Goal: Task Accomplishment & Management: Complete application form

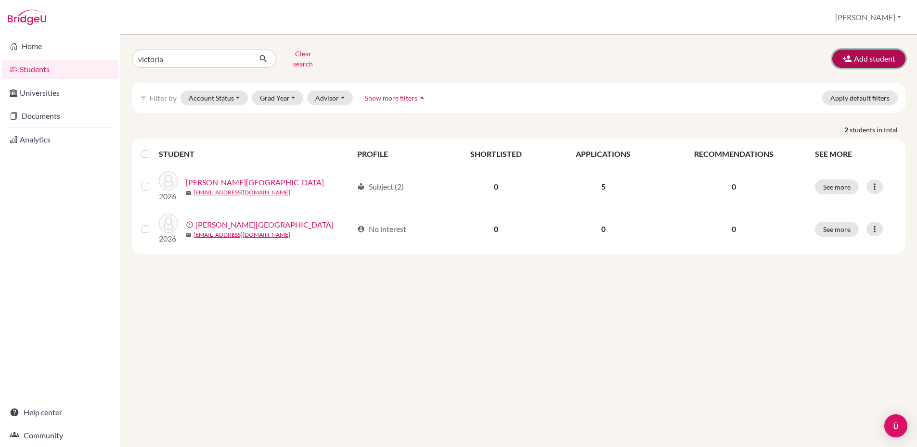
click at [857, 54] on button "Add student" at bounding box center [868, 59] width 73 height 18
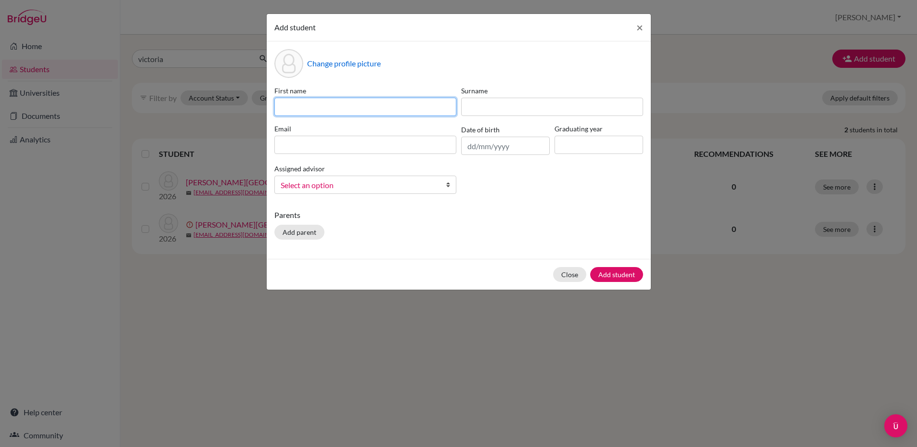
click at [384, 106] on input at bounding box center [365, 107] width 182 height 18
type input "Aryana"
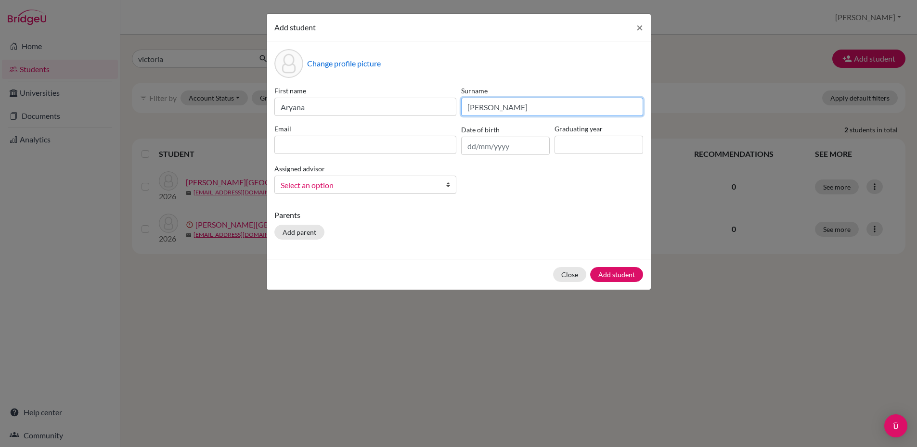
type input "Gordienko"
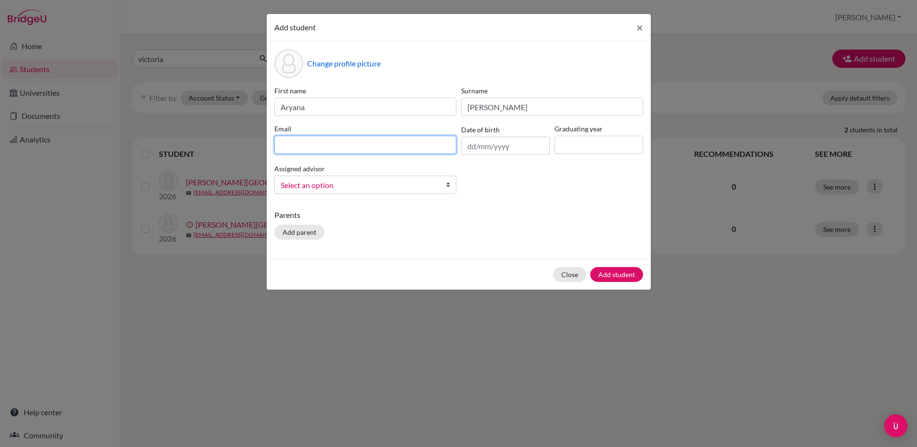
click at [348, 146] on input at bounding box center [365, 145] width 182 height 18
paste input "a_gordienko-estrada@cds.ed.cr"
type input "a_gordienko-estrada@cds.ed.cr"
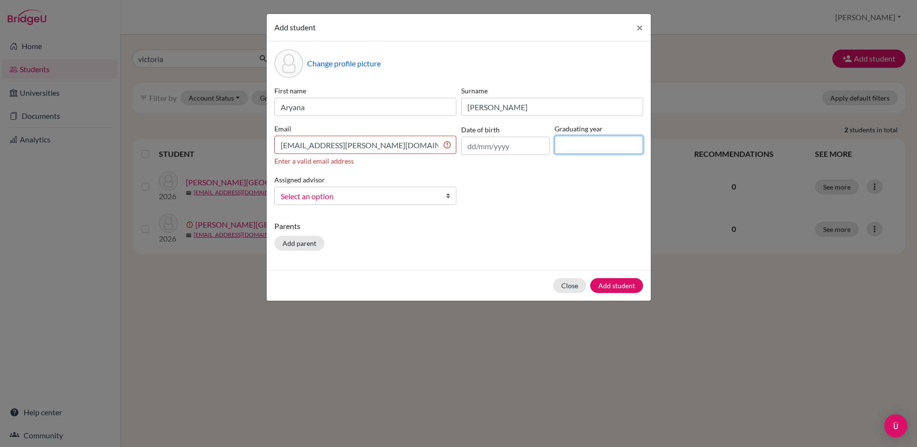
click at [578, 147] on input at bounding box center [598, 145] width 89 height 18
click at [590, 278] on button "Add student" at bounding box center [616, 285] width 53 height 15
click at [577, 145] on input "20206" at bounding box center [598, 145] width 89 height 18
type input "2026"
click at [355, 193] on span "Select an option" at bounding box center [359, 196] width 157 height 13
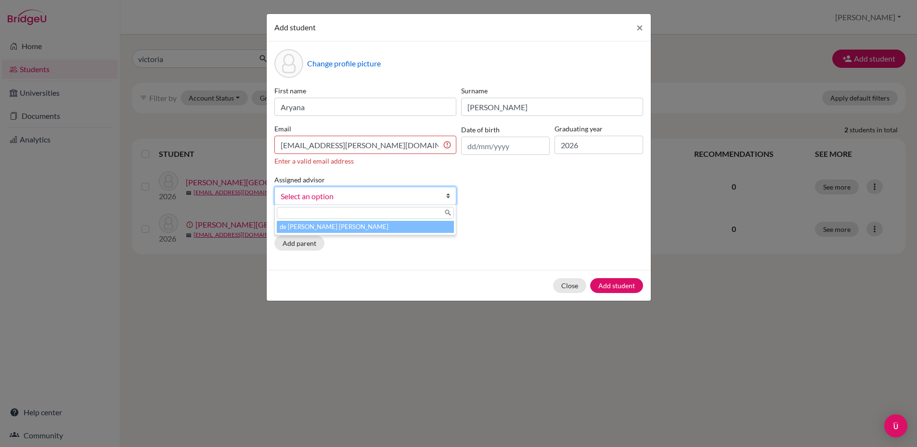
click at [305, 230] on li "de Vega Salas, Gerardo" at bounding box center [365, 227] width 177 height 12
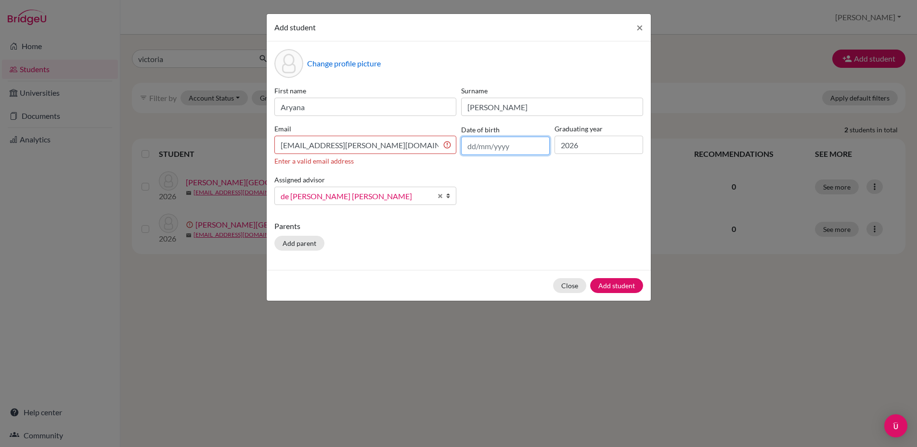
click at [483, 146] on input "text" at bounding box center [505, 146] width 89 height 18
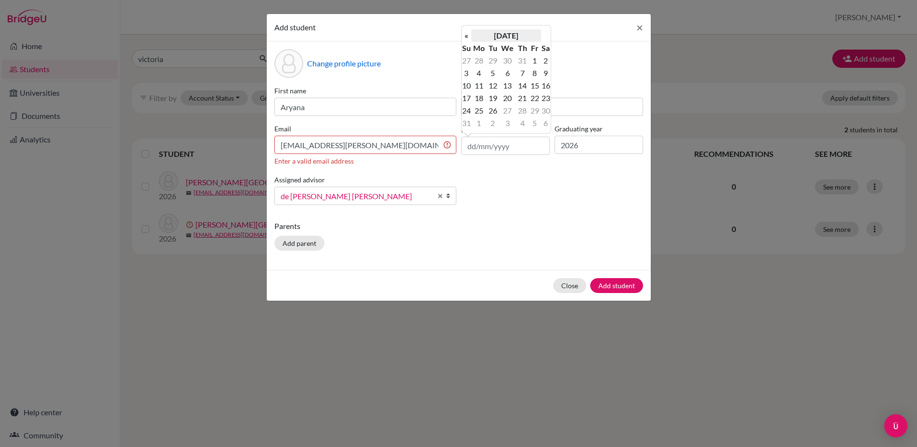
click at [503, 33] on th "August 2025" at bounding box center [506, 35] width 70 height 13
click at [496, 41] on th "2025" at bounding box center [506, 39] width 70 height 13
click at [467, 41] on th "«" at bounding box center [466, 39] width 10 height 13
click at [465, 35] on th "«" at bounding box center [466, 39] width 10 height 13
click at [490, 114] on span "2008" at bounding box center [495, 115] width 20 height 26
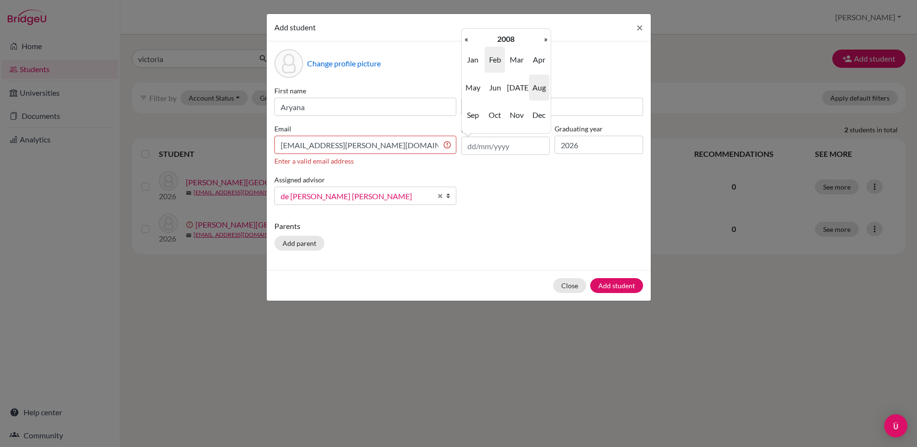
click at [495, 64] on span "Feb" at bounding box center [495, 60] width 20 height 26
click at [534, 98] on td "22" at bounding box center [534, 98] width 12 height 13
type input "22/02/2008"
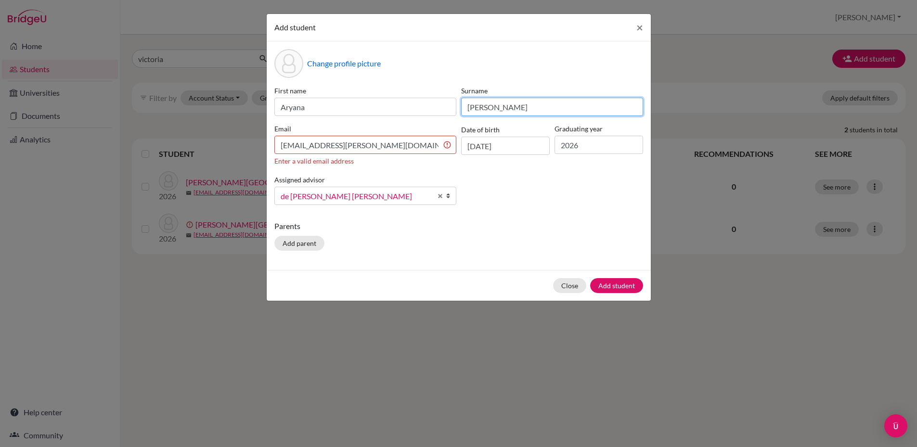
click at [543, 107] on input "Gordienko" at bounding box center [552, 107] width 182 height 18
type input "Gordienko Estrada"
click at [395, 166] on div "First name Aryana Surname Gordienko Estrada Email a_gordienko-estrada@cds.ed.cr…" at bounding box center [458, 149] width 373 height 127
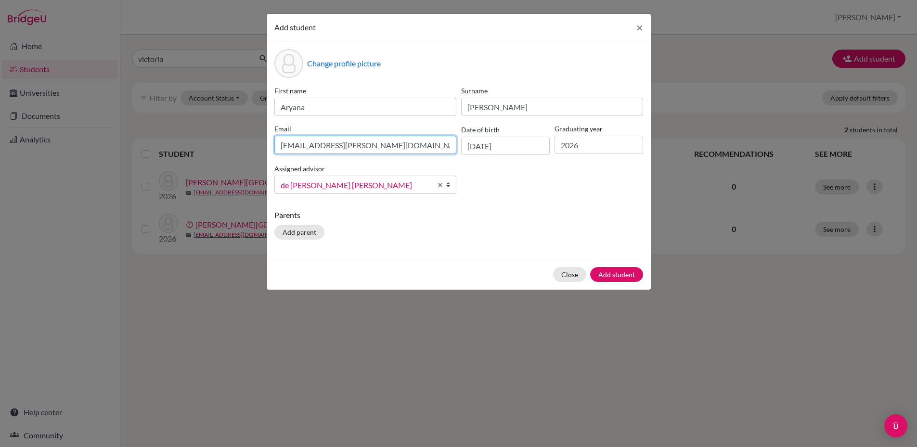
click at [410, 142] on input "a_gordienko-estrada@cds.ed.cr" at bounding box center [365, 145] width 182 height 18
click at [404, 165] on div "First name Aryana Surname Gordienko Estrada Email a_gordienko-estrada@cds.ed.cr…" at bounding box center [458, 144] width 373 height 116
click at [446, 145] on input "a_gordienko-estrada@cds.ed.cr" at bounding box center [365, 145] width 182 height 18
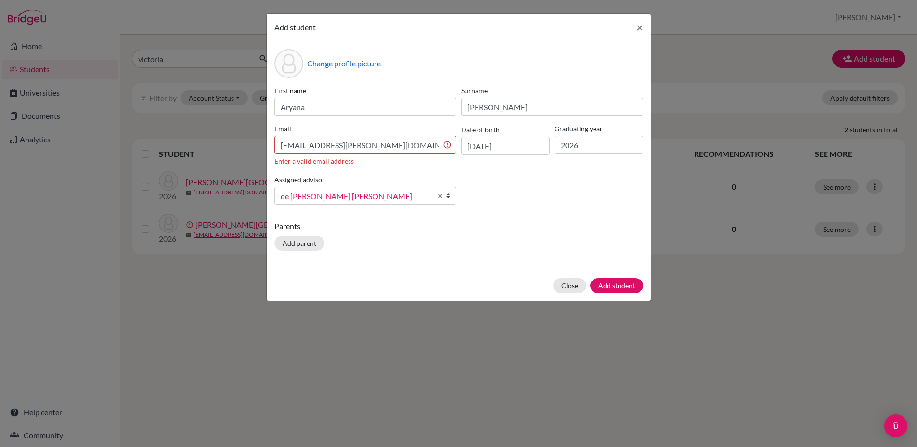
click at [487, 186] on div "First name Aryana Surname Gordienko Estrada Email a_gordienko-estrada@cds.ed.cr…" at bounding box center [458, 149] width 373 height 127
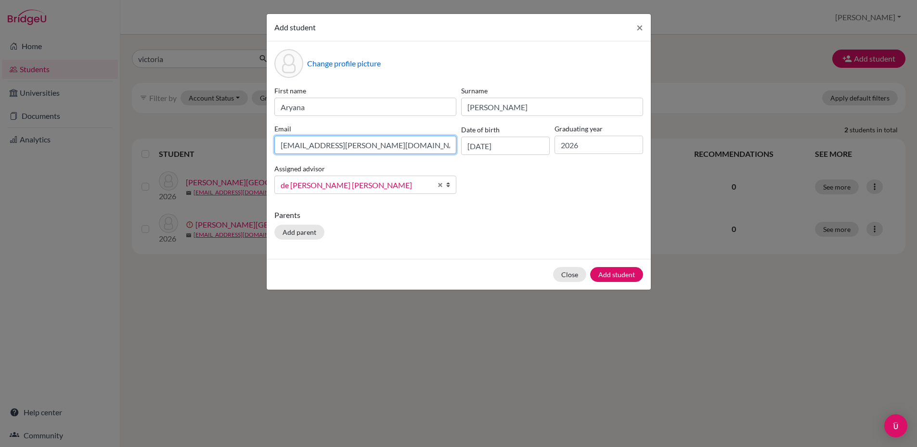
click at [283, 149] on input "a_gordienko-estrada@cds.ed.cr" at bounding box center [365, 145] width 182 height 18
drag, startPoint x: 410, startPoint y: 144, endPoint x: 252, endPoint y: 146, distance: 157.8
click at [252, 146] on div "Add student × Change profile picture First name Aryana Surname Gordienko Estrad…" at bounding box center [458, 223] width 917 height 447
type input "a_gordienko-estrada@cds.ed.cr"
click at [618, 275] on button "Add student" at bounding box center [616, 274] width 53 height 15
